Goal: Find contact information: Find contact information

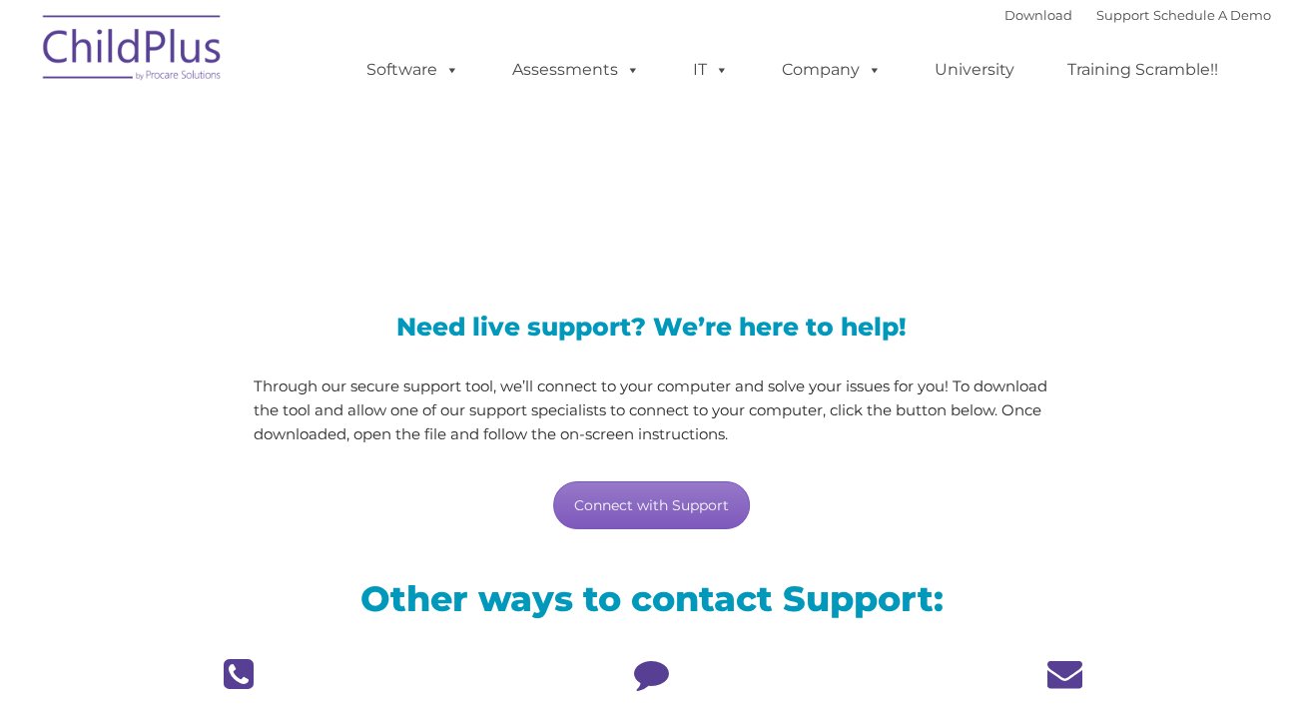
click at [657, 510] on link "Connect with Support" at bounding box center [651, 505] width 197 height 48
click at [1104, 13] on link "Support" at bounding box center [1123, 15] width 53 height 16
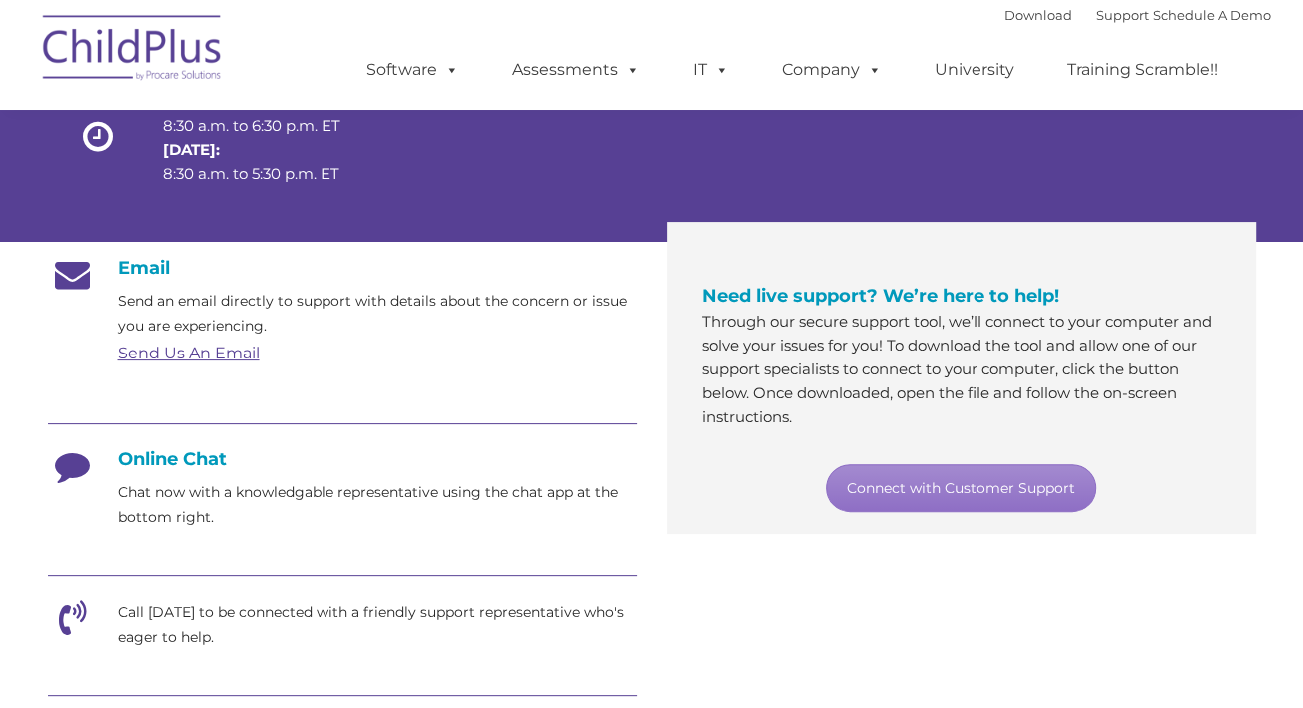
scroll to position [224, 0]
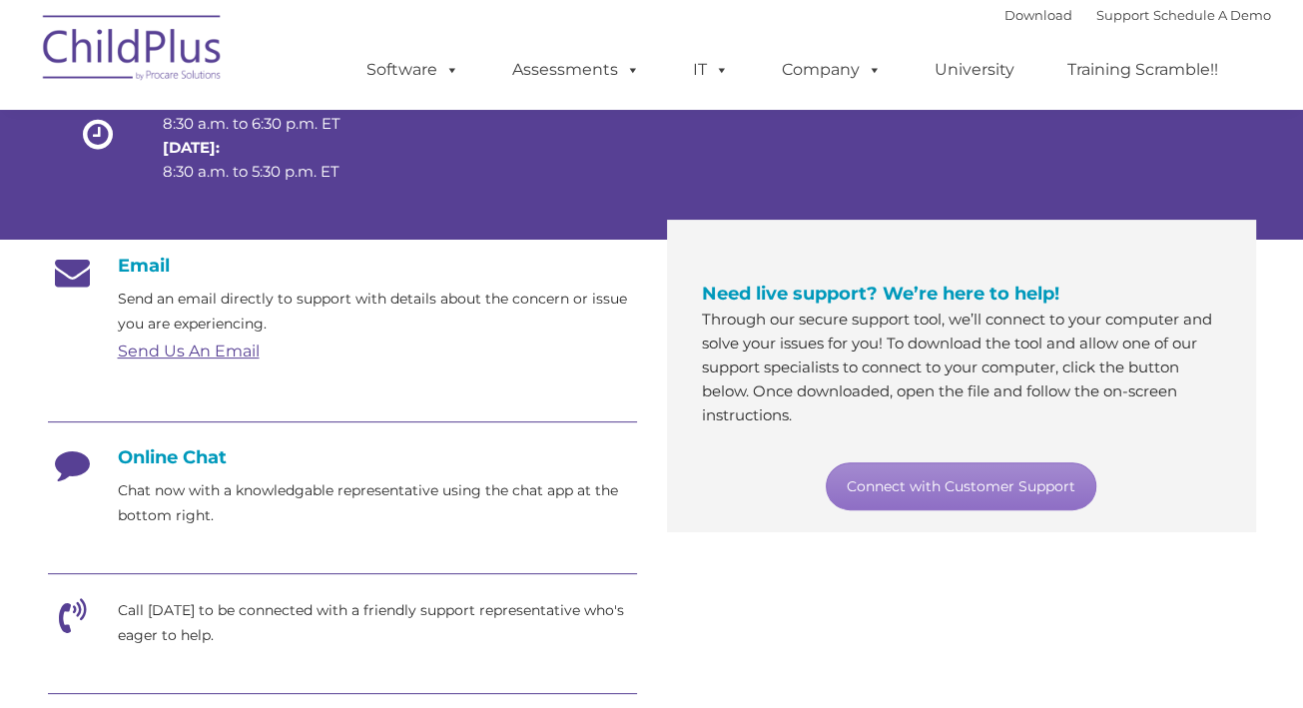
click at [205, 348] on link "Send Us An Email" at bounding box center [189, 351] width 142 height 19
